Goal: Obtain resource: Obtain resource

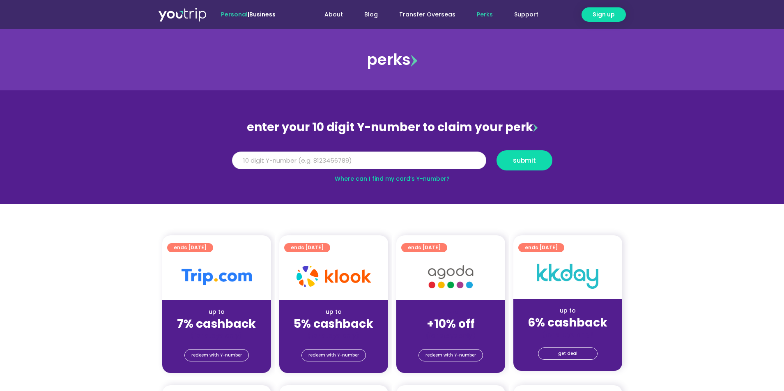
click at [364, 159] on input "Y Number" at bounding box center [359, 161] width 254 height 18
type input "8142159553"
click at [544, 162] on span "submit" at bounding box center [525, 160] width 42 height 6
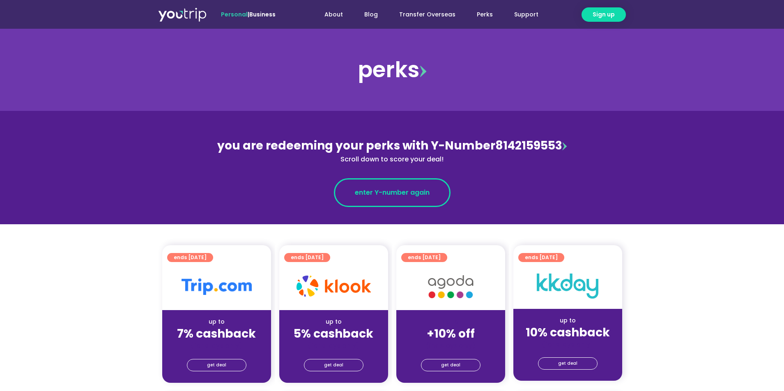
click at [426, 196] on span "enter Y-number again" at bounding box center [392, 193] width 75 height 10
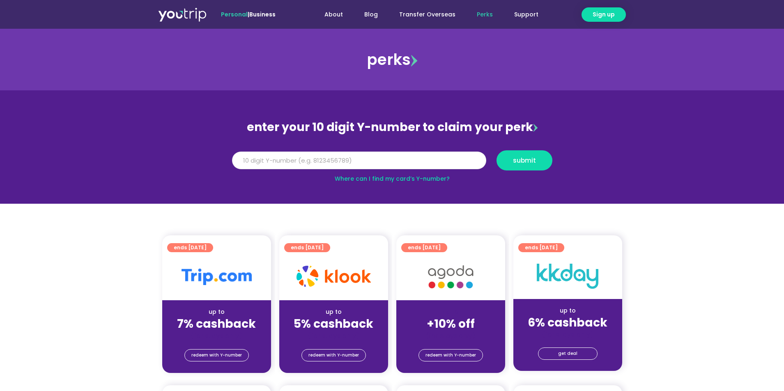
click at [352, 159] on input "Y Number" at bounding box center [359, 161] width 254 height 18
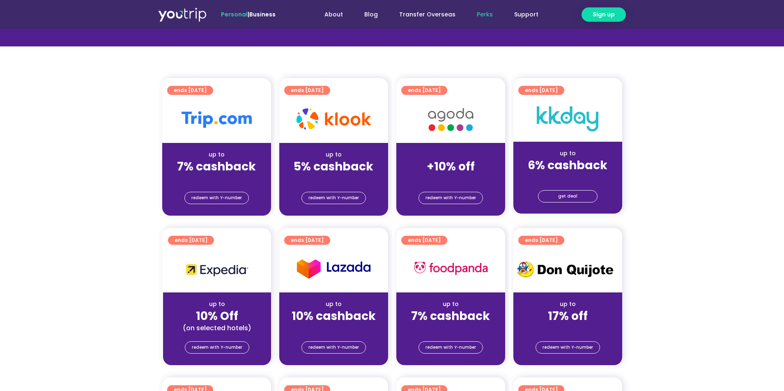
scroll to position [41, 0]
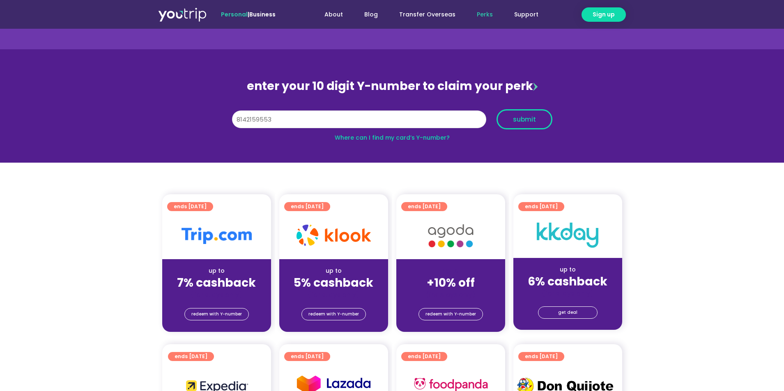
type input "8142159553"
click at [520, 118] on span "submit" at bounding box center [524, 119] width 23 height 6
